Goal: Task Accomplishment & Management: Complete application form

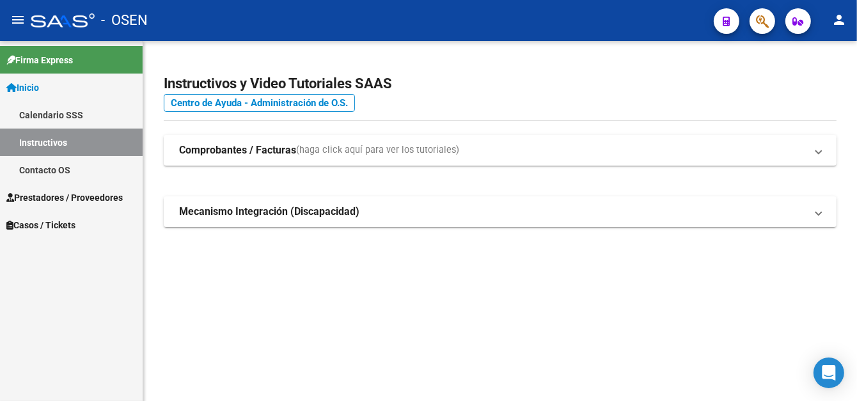
click at [104, 208] on link "Prestadores / Proveedores" at bounding box center [71, 198] width 143 height 28
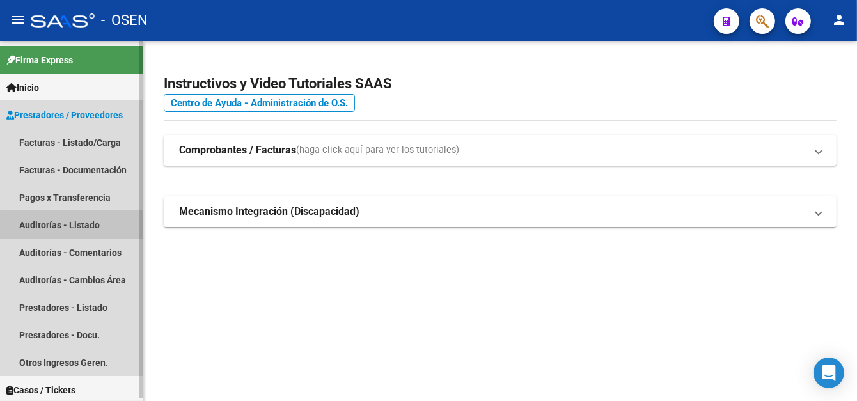
click at [99, 226] on link "Auditorías - Listado" at bounding box center [71, 225] width 143 height 28
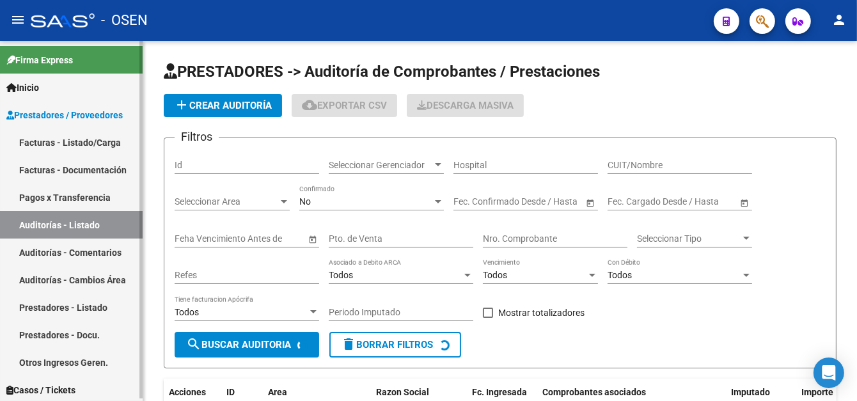
click at [104, 149] on link "Facturas - Listado/Carga" at bounding box center [71, 143] width 143 height 28
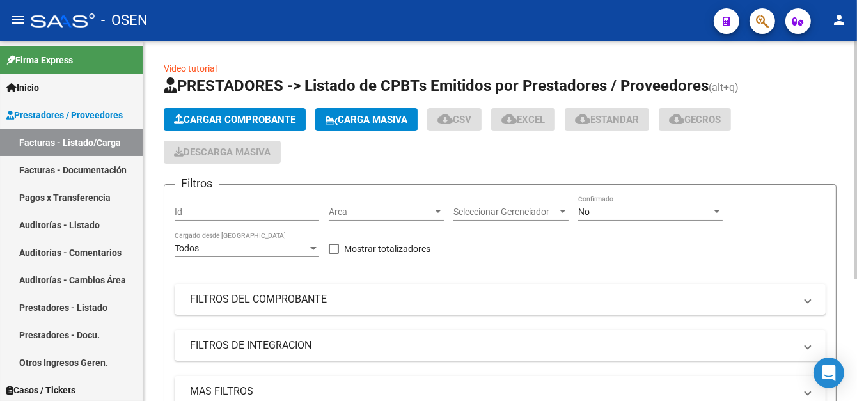
click at [211, 106] on app-list-header "PRESTADORES -> Listado de CPBTs Emitidos por Prestadores / Proveedores (alt+q) …" at bounding box center [500, 267] width 673 height 382
click at [215, 115] on span "Cargar Comprobante" at bounding box center [235, 120] width 122 height 12
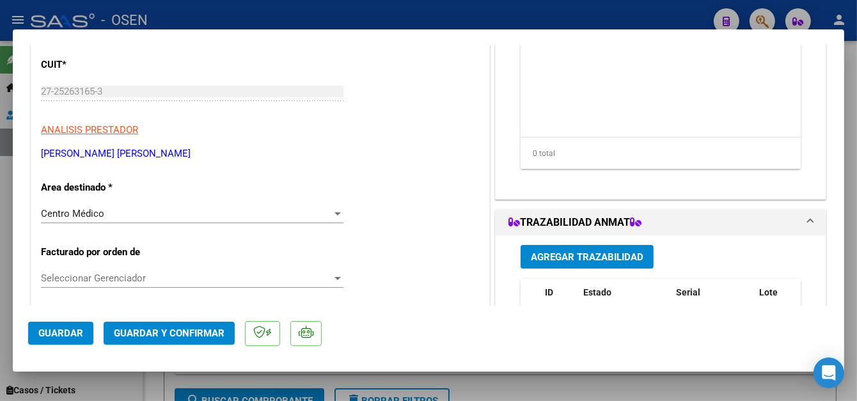
scroll to position [192, 0]
click at [71, 324] on button "Guardar" at bounding box center [60, 333] width 65 height 23
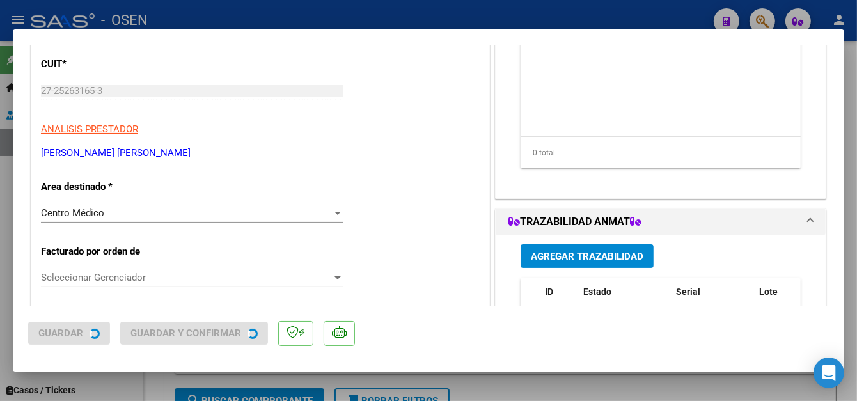
drag, startPoint x: 236, startPoint y: 19, endPoint x: 296, endPoint y: 2, distance: 61.8
click at [239, 18] on div at bounding box center [428, 200] width 857 height 401
type input "$ 0,00"
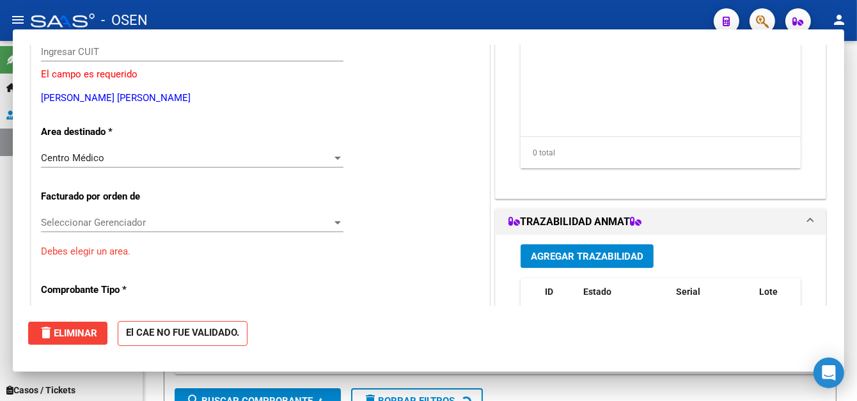
scroll to position [153, 0]
